Goal: Check status: Check status

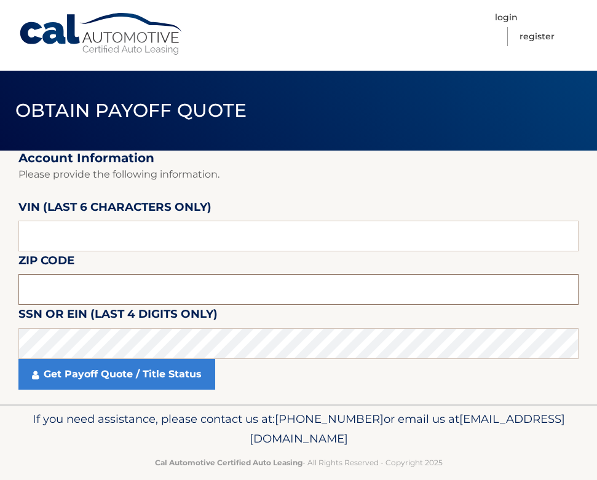
click at [93, 290] on input "text" at bounding box center [298, 289] width 560 height 31
drag, startPoint x: 76, startPoint y: 284, endPoint x: 89, endPoint y: 271, distance: 18.3
click at [80, 280] on input "text" at bounding box center [298, 289] width 560 height 31
type input "08701"
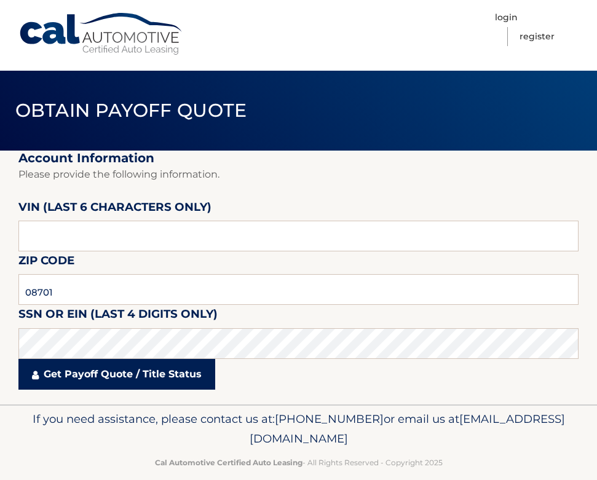
click at [58, 376] on link "Get Payoff Quote / Title Status" at bounding box center [116, 374] width 197 height 31
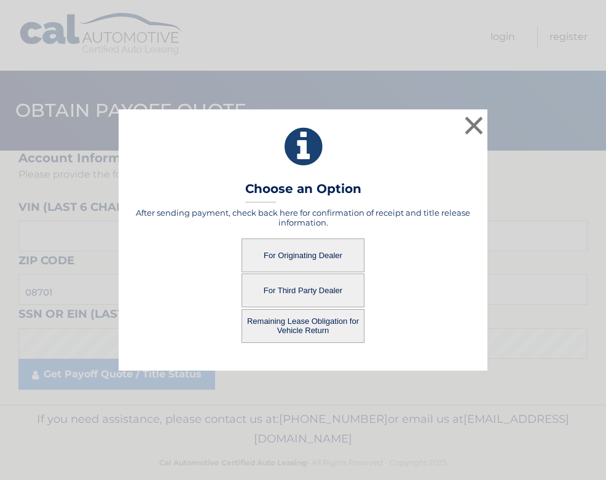
click at [285, 259] on button "For Originating Dealer" at bounding box center [303, 256] width 123 height 34
click at [319, 255] on button "For Originating Dealer" at bounding box center [303, 256] width 123 height 34
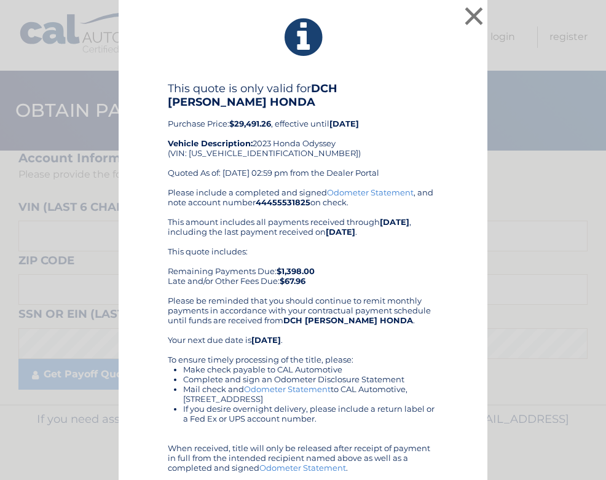
click at [195, 52] on icon at bounding box center [303, 37] width 338 height 44
